Goal: Information Seeking & Learning: Learn about a topic

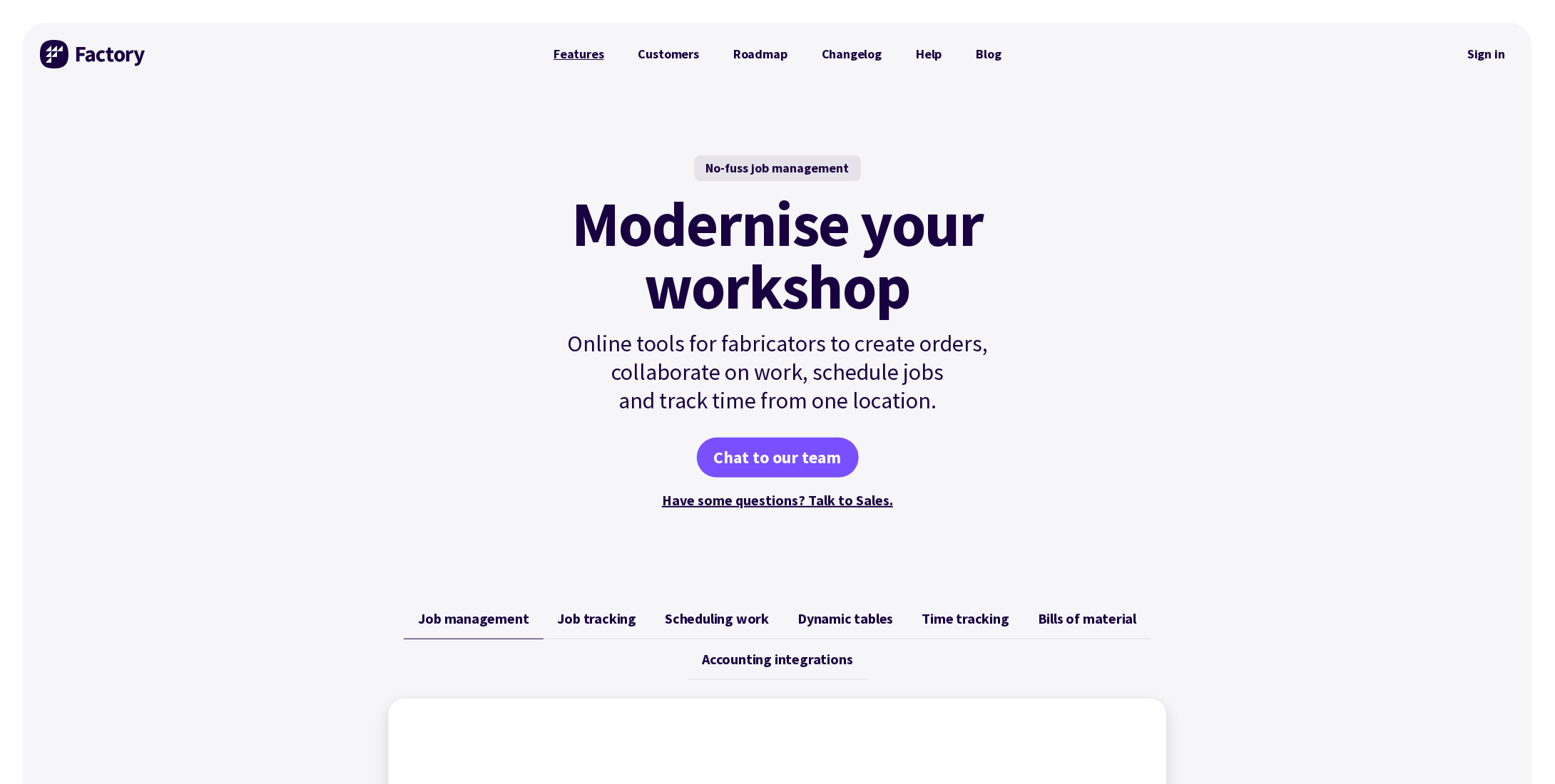
click at [603, 57] on link "Features" at bounding box center [578, 54] width 85 height 28
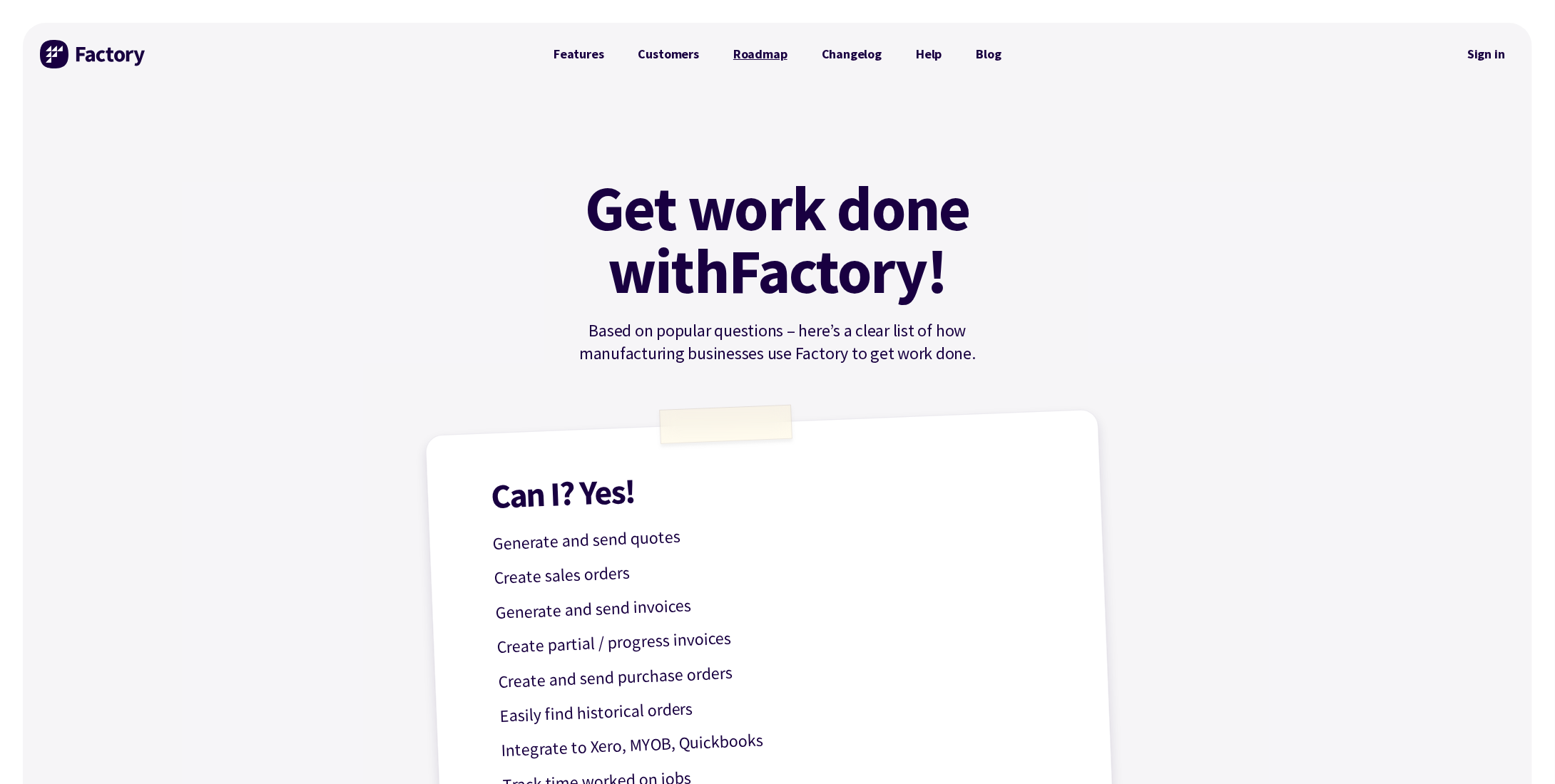
click at [729, 49] on link "Roadmap" at bounding box center [760, 54] width 88 height 28
click at [645, 56] on link "Customers" at bounding box center [669, 54] width 95 height 28
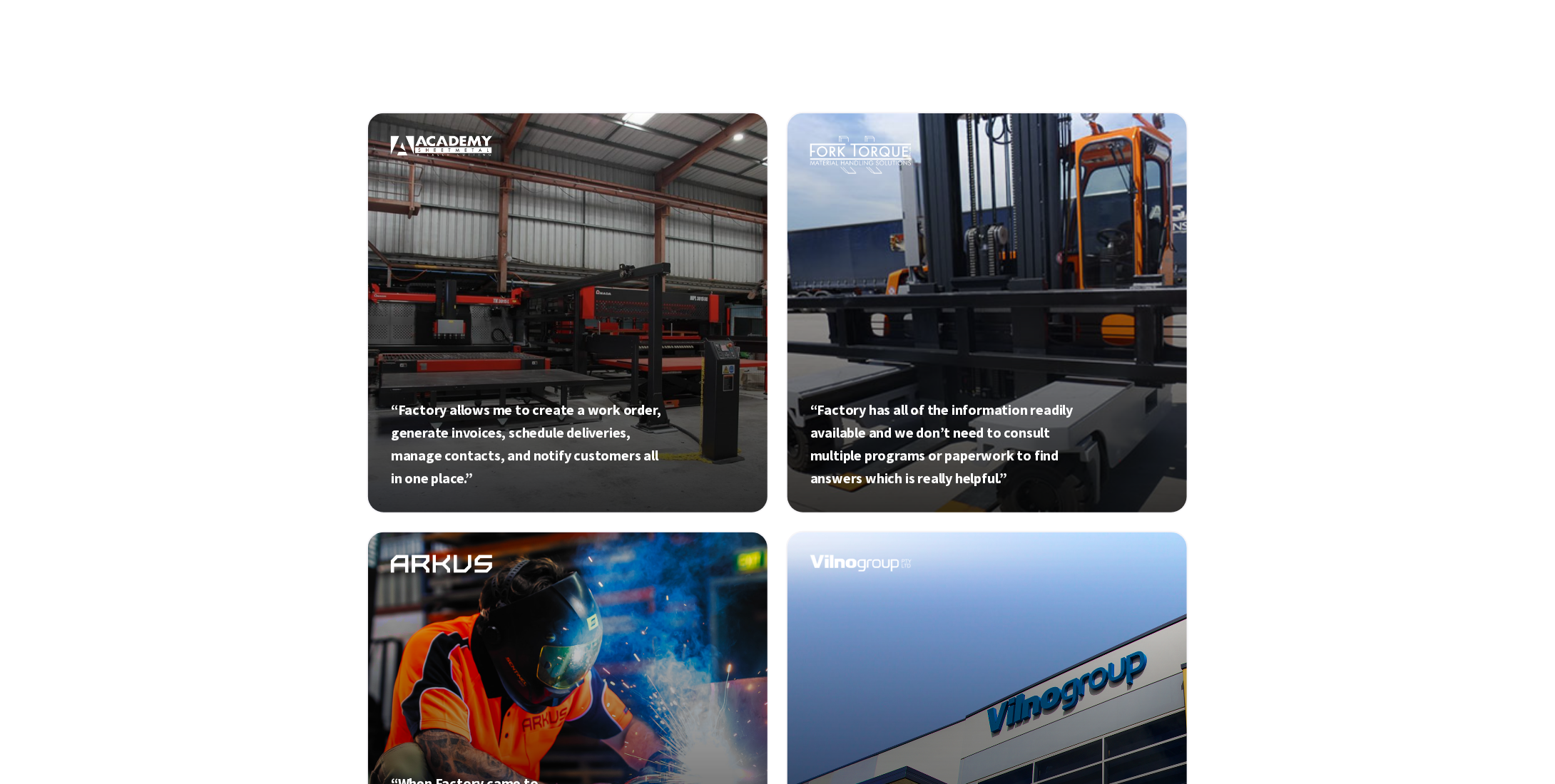
scroll to position [285, 0]
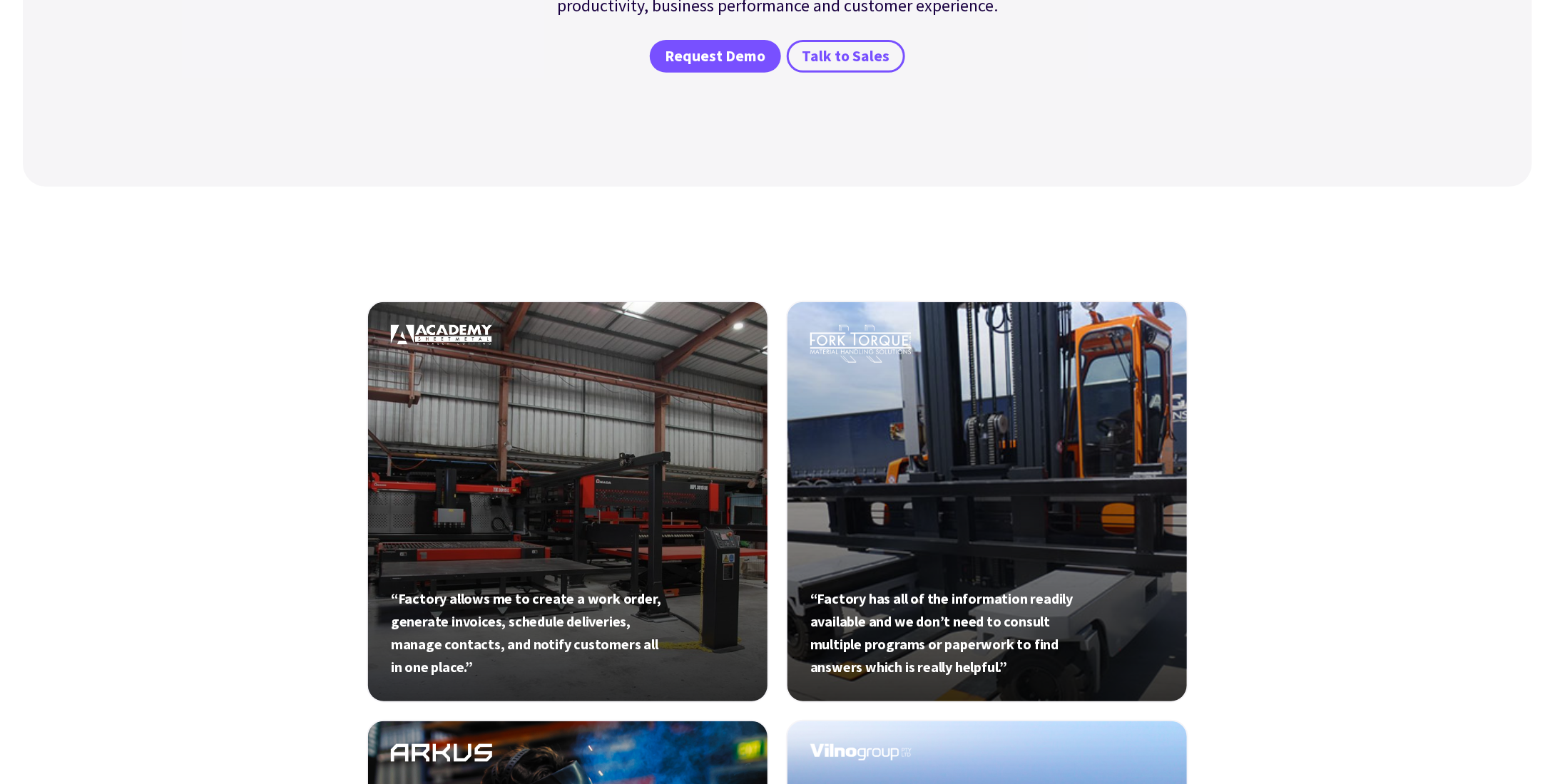
click at [541, 492] on link at bounding box center [568, 502] width 403 height 402
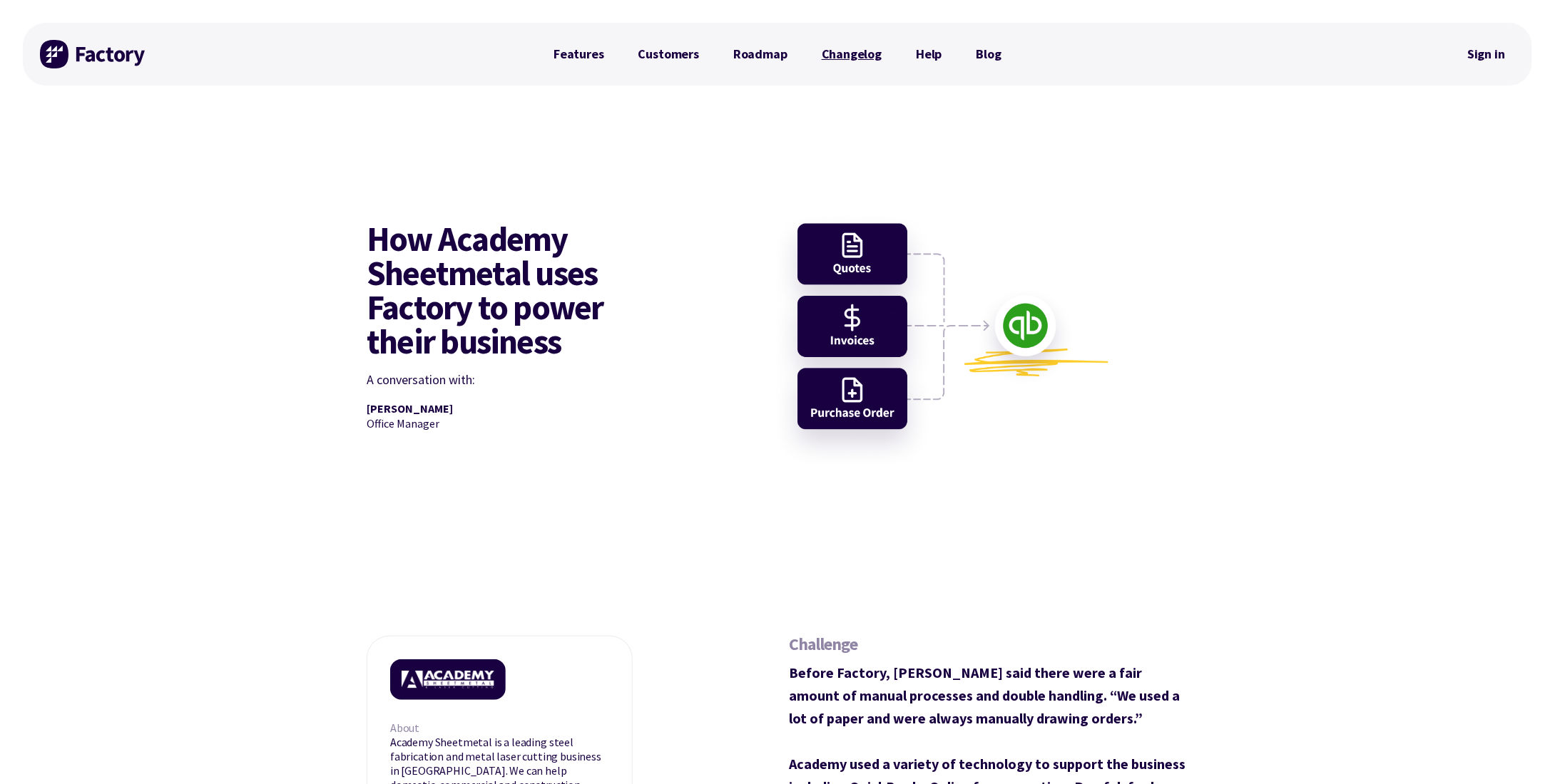
click at [835, 55] on link "Changelog" at bounding box center [851, 54] width 94 height 28
